Goal: Task Accomplishment & Management: Manage account settings

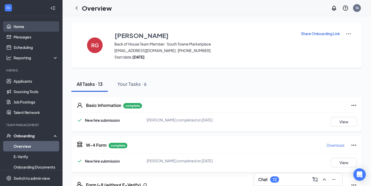
click at [27, 28] on link "Home" at bounding box center [36, 26] width 45 height 10
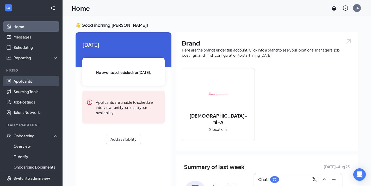
click at [30, 83] on link "Applicants" at bounding box center [36, 81] width 45 height 10
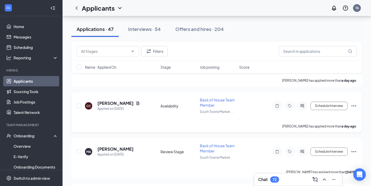
click at [146, 126] on div "[PERSON_NAME] has applied more than a day ago ." at bounding box center [217, 126] width 280 height 13
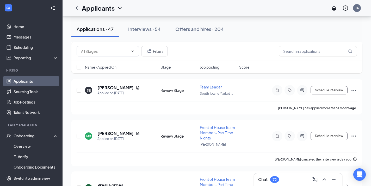
scroll to position [2099, 0]
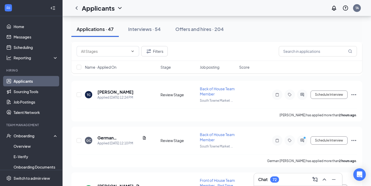
scroll to position [113, 0]
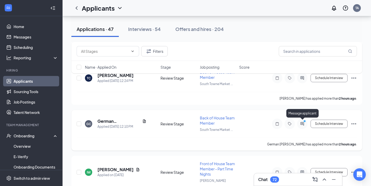
click at [305, 118] on div "Message applicant" at bounding box center [302, 114] width 32 height 11
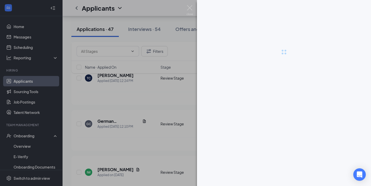
click at [303, 120] on div at bounding box center [284, 93] width 174 height 186
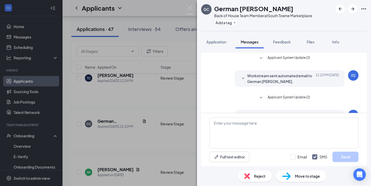
scroll to position [105, 0]
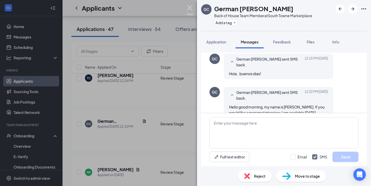
click at [187, 6] on img at bounding box center [190, 10] width 7 height 10
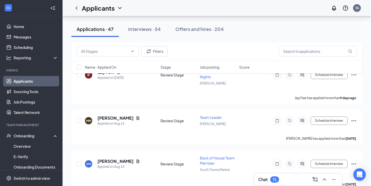
scroll to position [1382, 0]
